Goal: Transaction & Acquisition: Purchase product/service

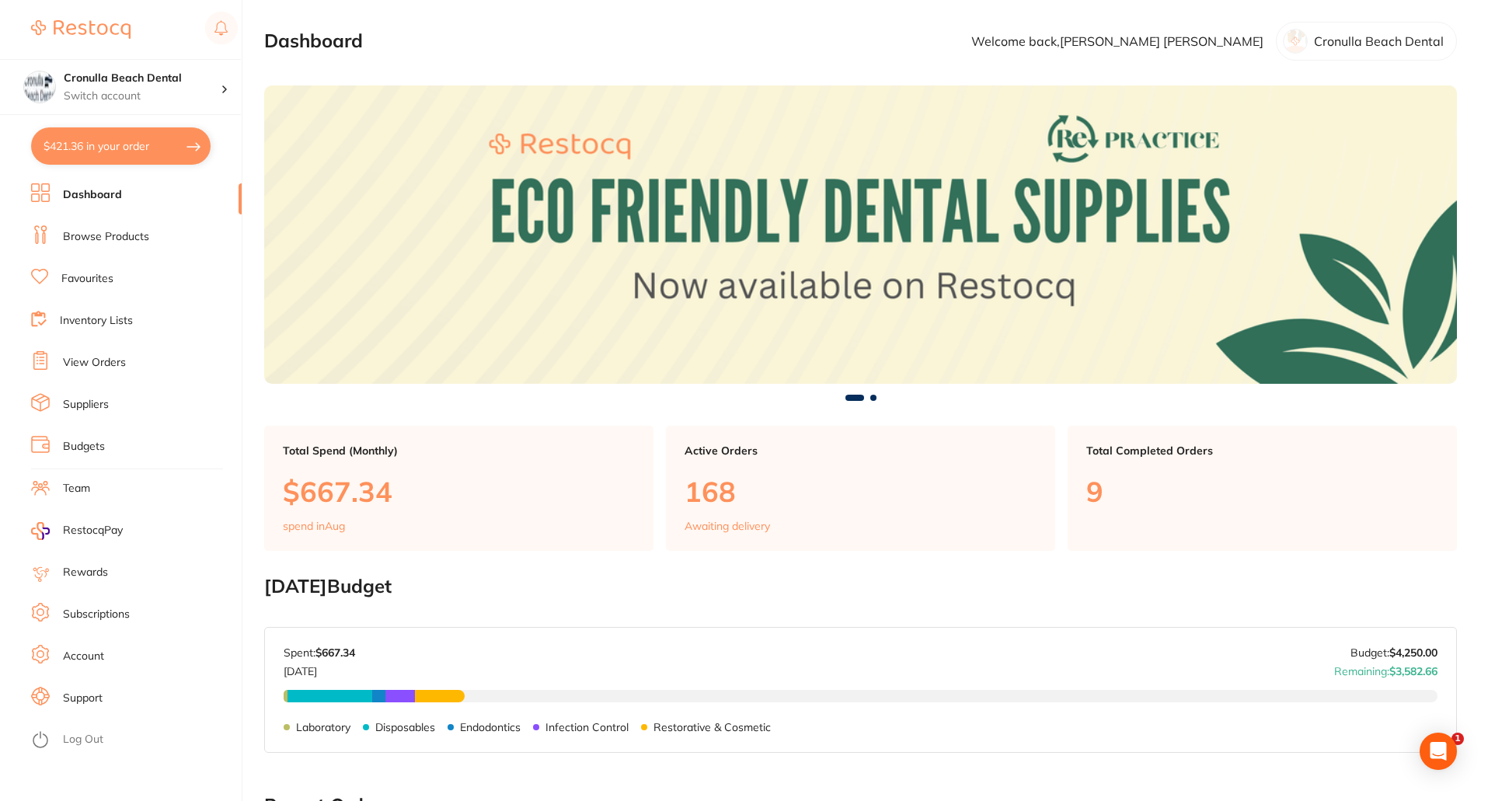
click at [129, 238] on link "Browse Products" at bounding box center [106, 237] width 86 height 16
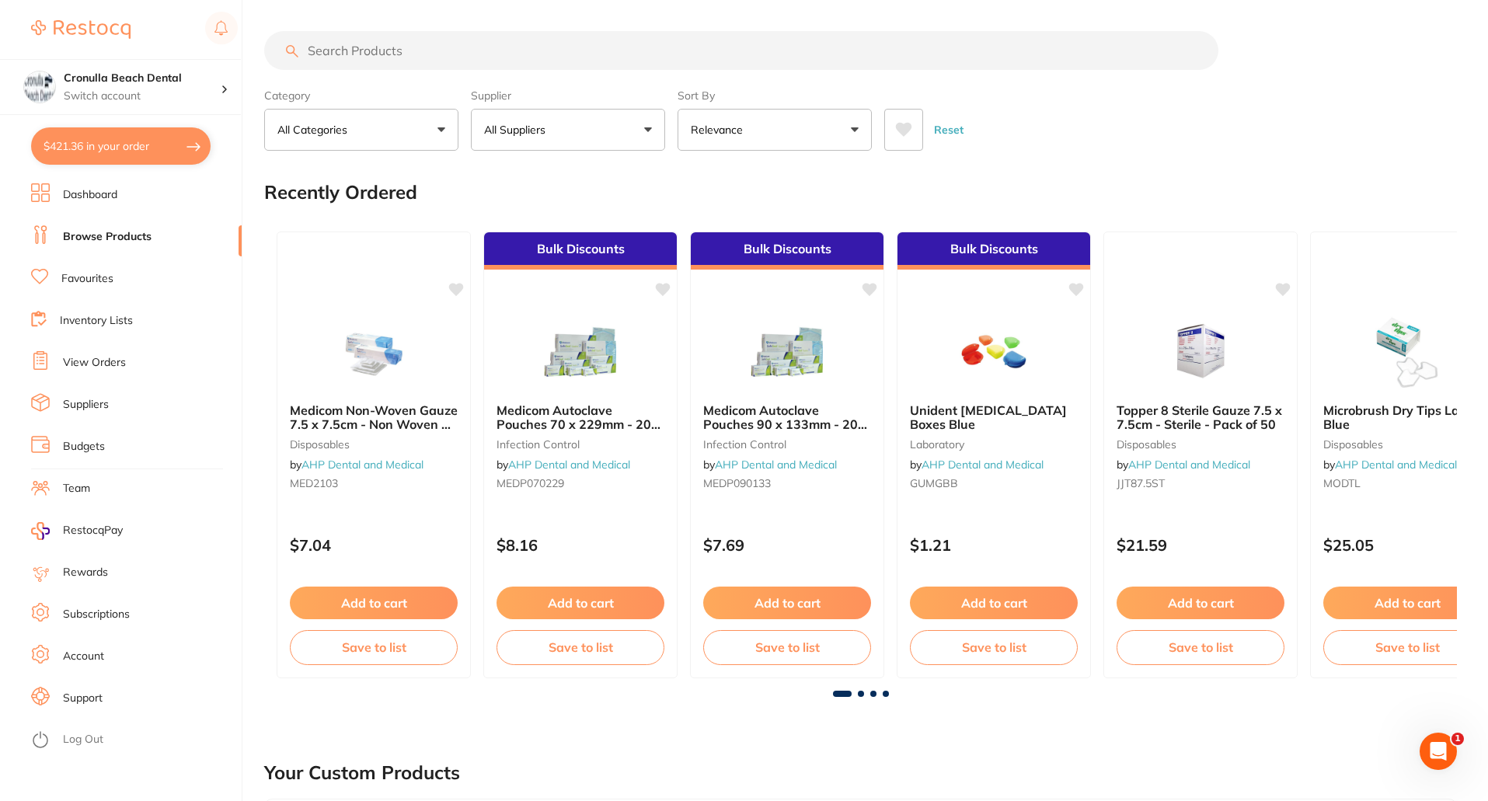
click at [527, 134] on p "All Suppliers" at bounding box center [518, 130] width 68 height 16
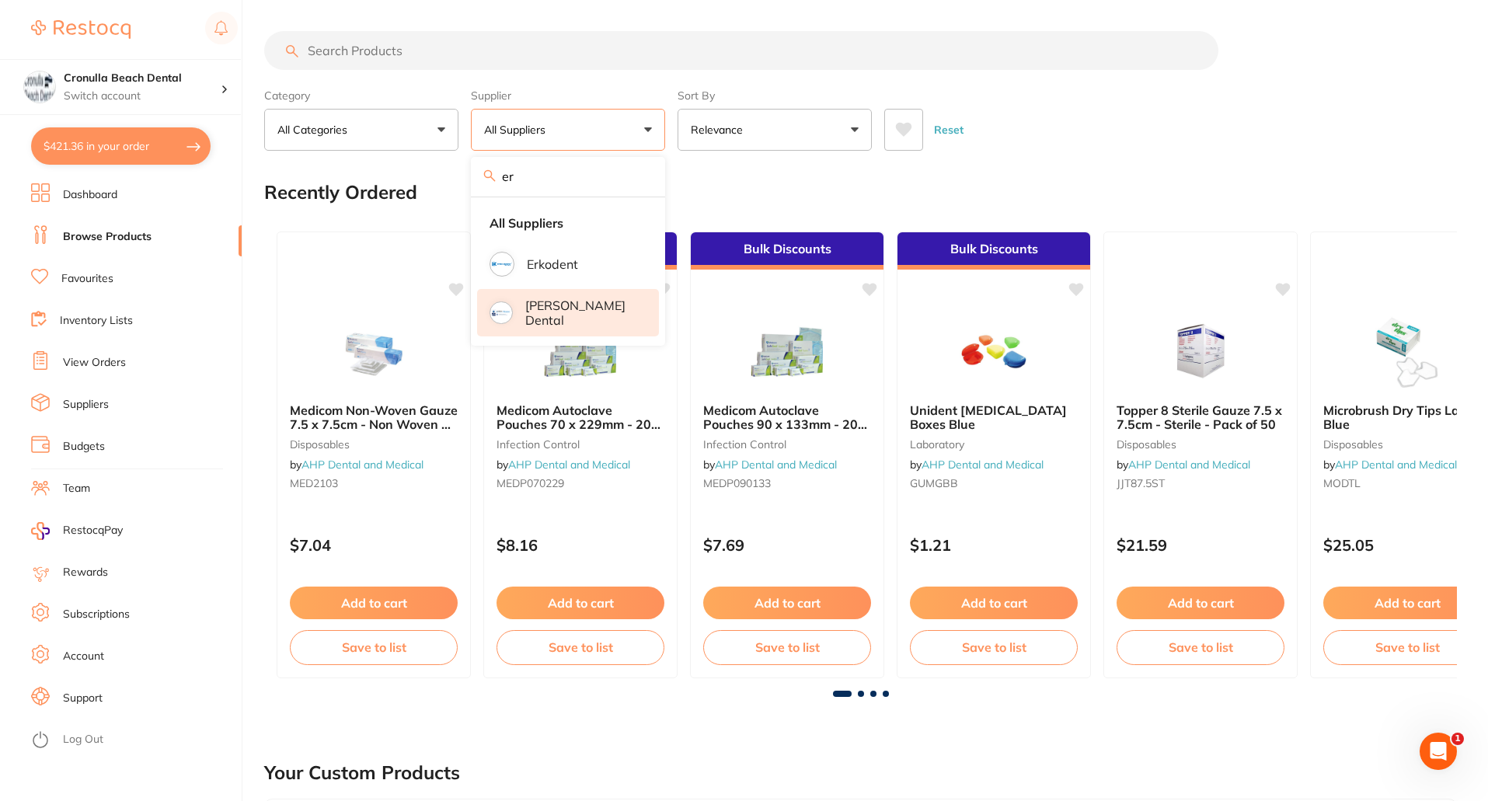
type input "er"
click at [548, 313] on p "[PERSON_NAME] Dental" at bounding box center [581, 312] width 112 height 29
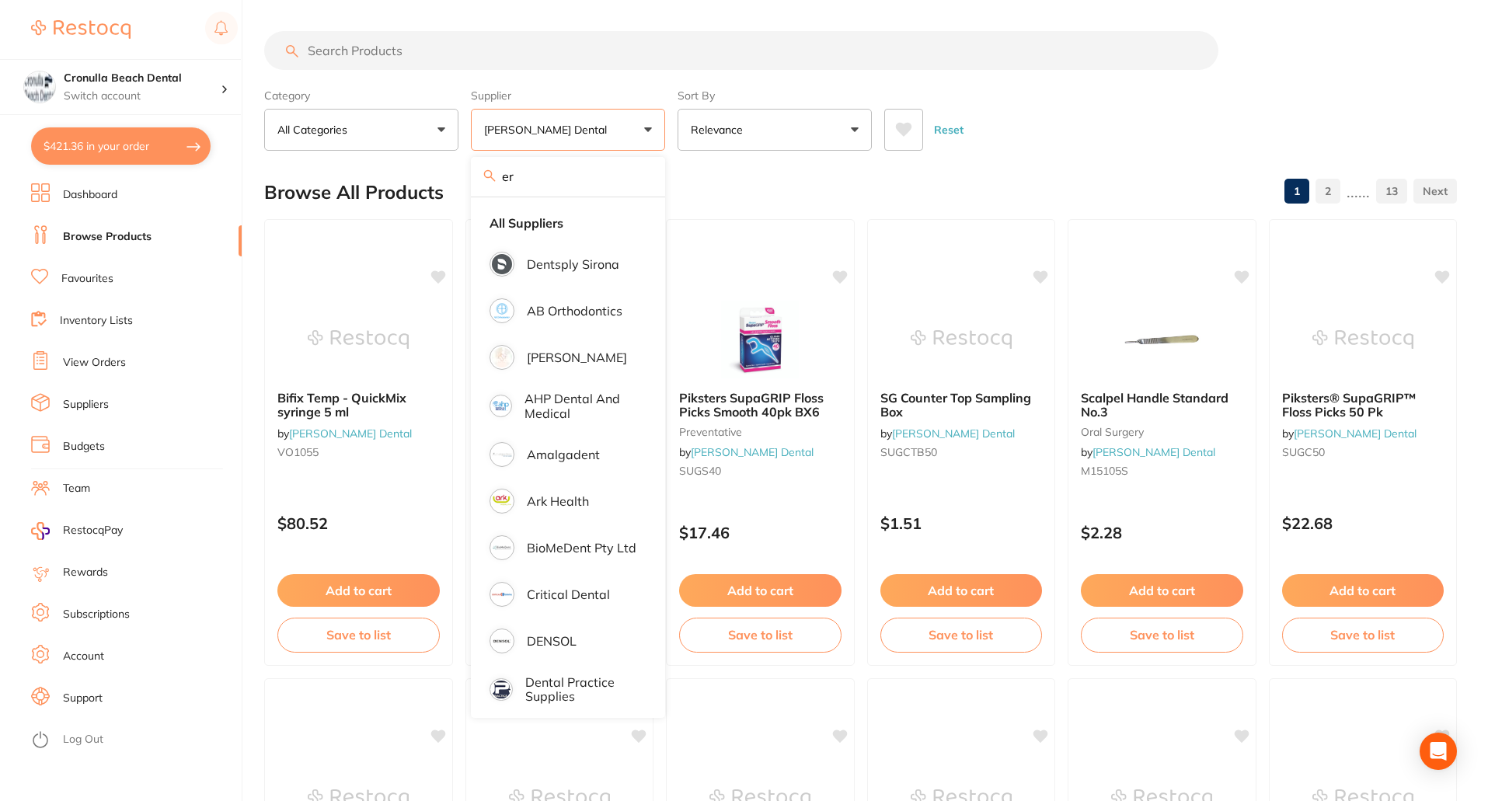
click at [433, 61] on input "search" at bounding box center [741, 50] width 954 height 39
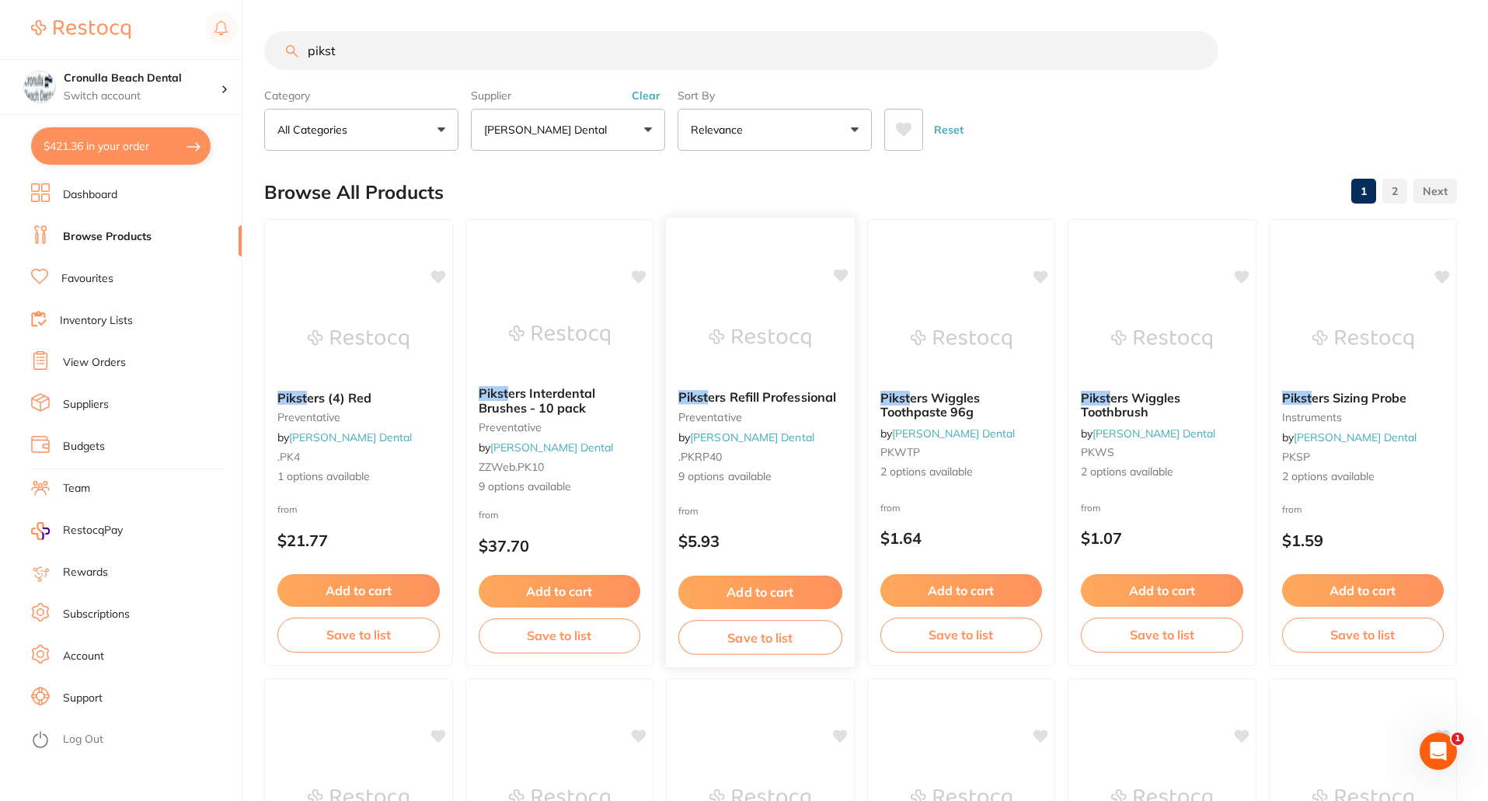
type input "pikst"
click at [785, 311] on img at bounding box center [760, 338] width 102 height 78
